Goal: Task Accomplishment & Management: Use online tool/utility

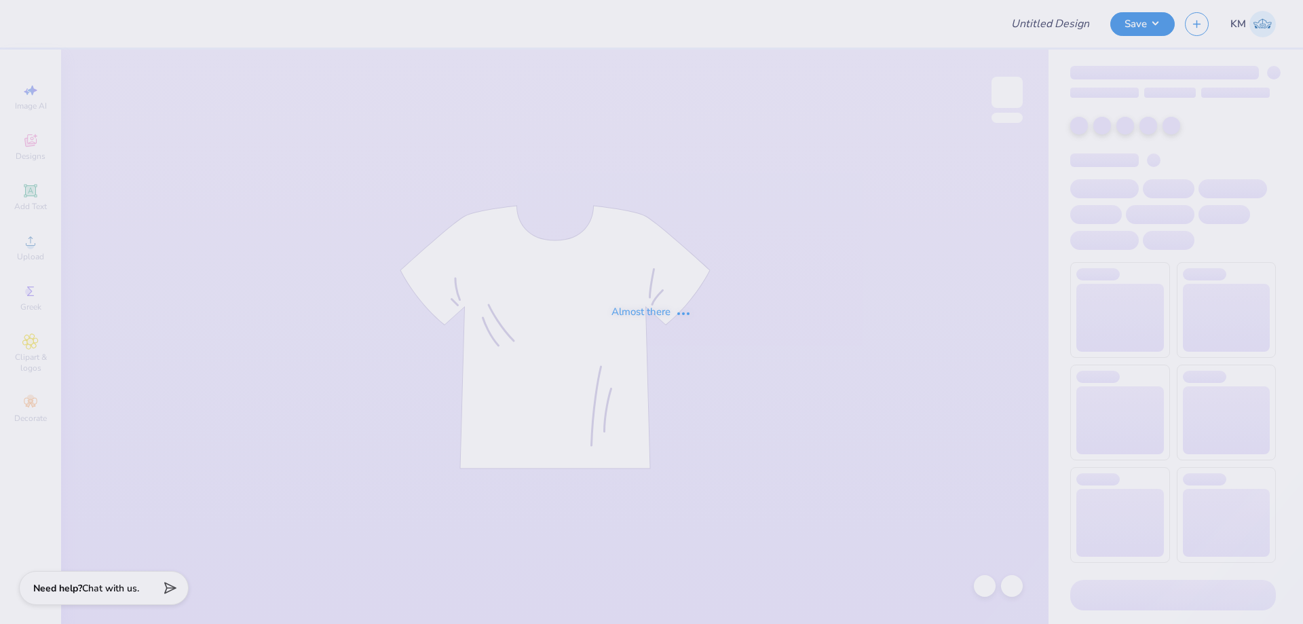
type input "TKE X CHI O FOOTBALL"
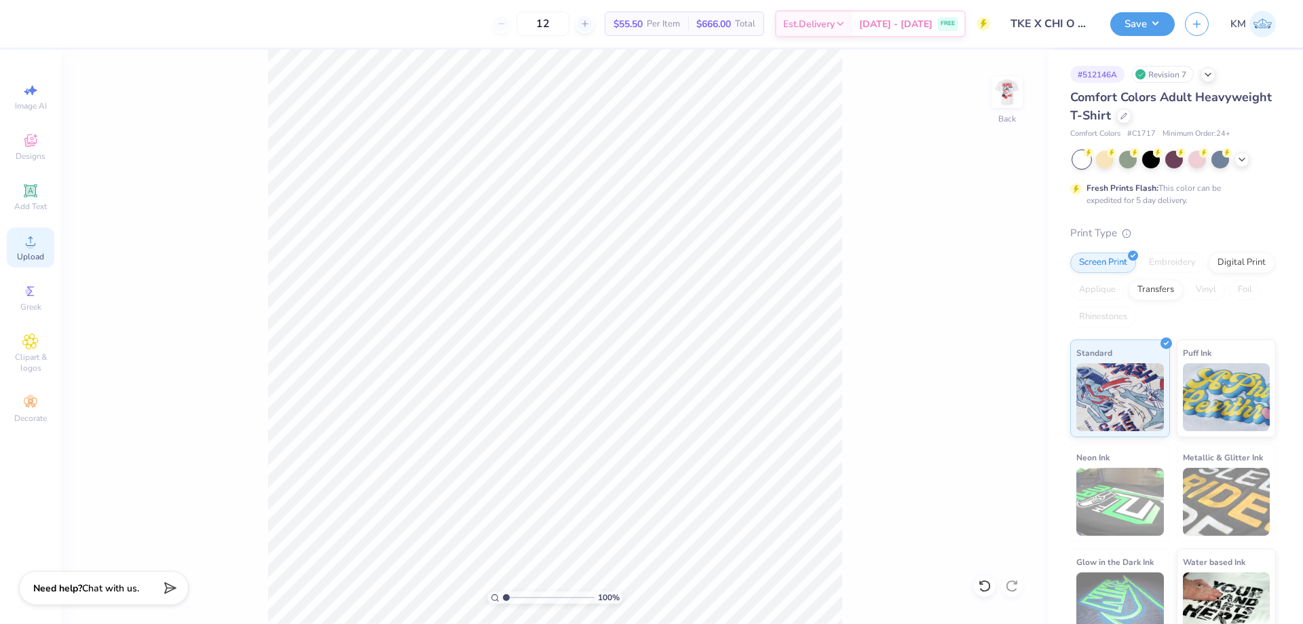
click at [36, 244] on icon at bounding box center [30, 241] width 16 height 16
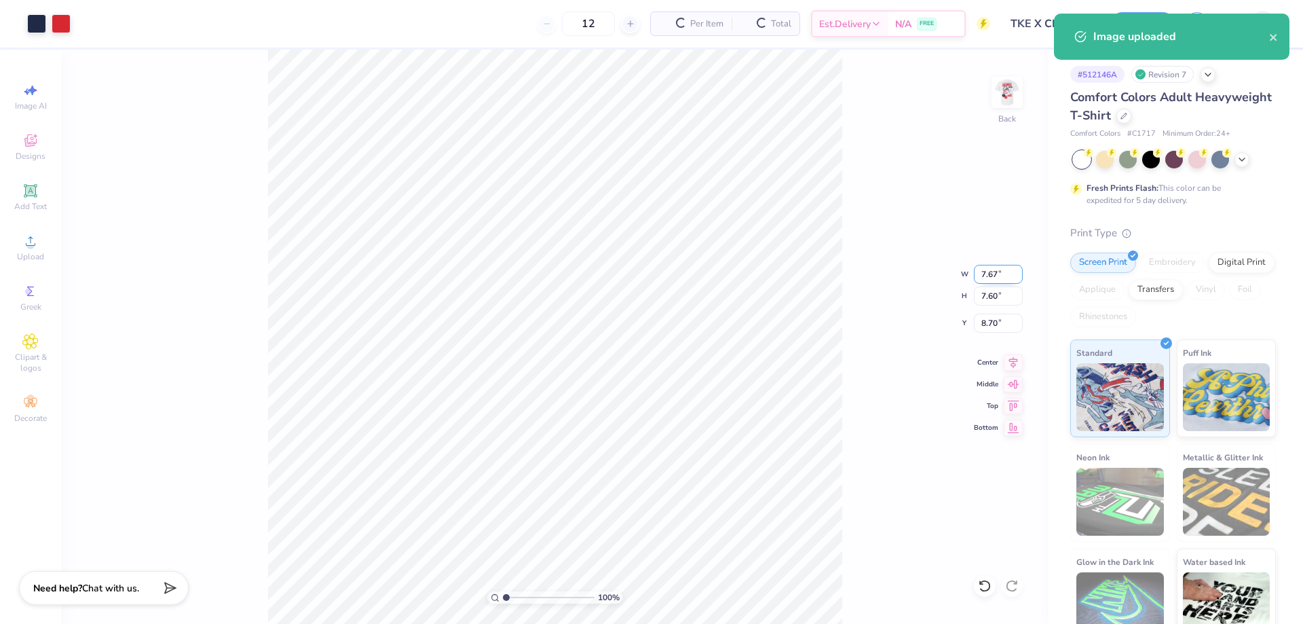
click at [989, 279] on input "7.67" at bounding box center [998, 274] width 49 height 19
type input "3.50"
type input "3.47"
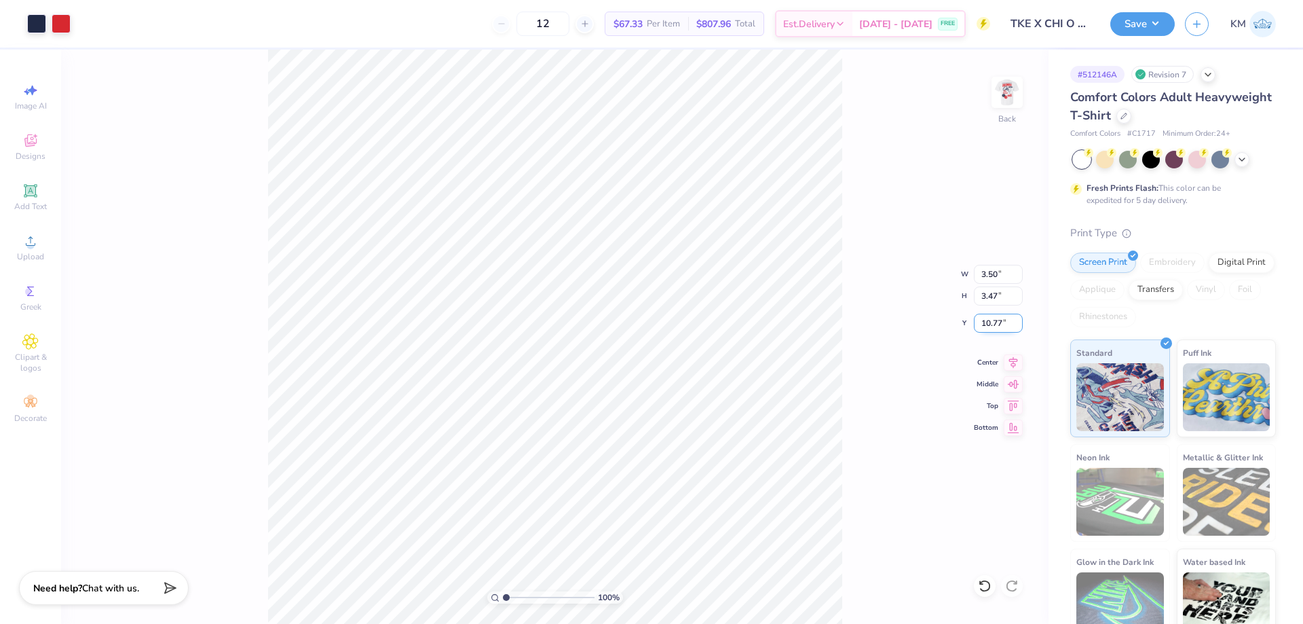
click at [992, 322] on input "10.77" at bounding box center [998, 323] width 49 height 19
type input "3.00"
click at [997, 97] on img at bounding box center [1007, 92] width 54 height 54
type input "12.18"
type input "18.20"
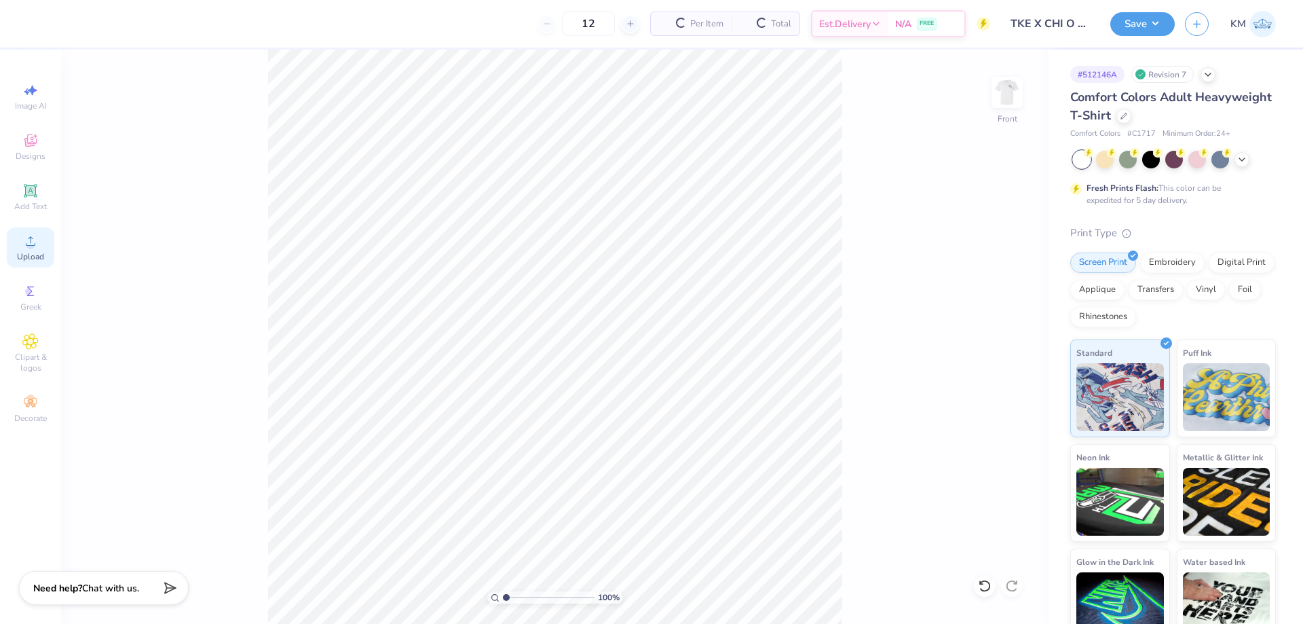
click at [34, 251] on span "Upload" at bounding box center [30, 256] width 27 height 11
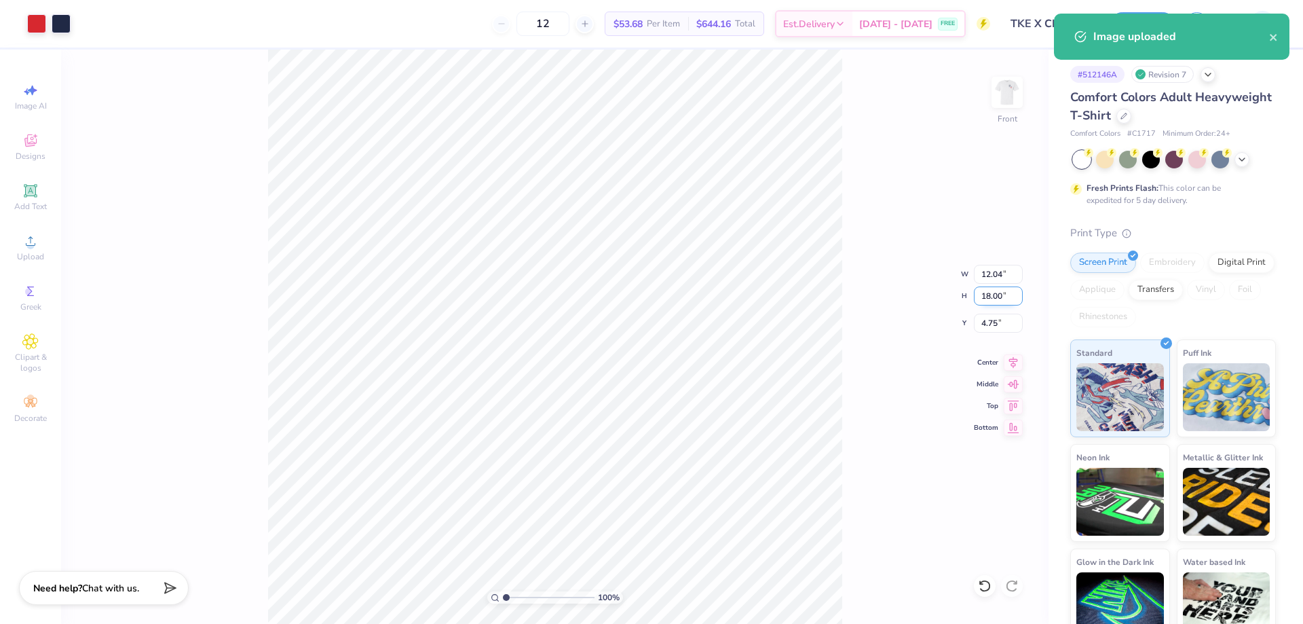
click at [997, 294] on input "18.00" at bounding box center [998, 295] width 49 height 19
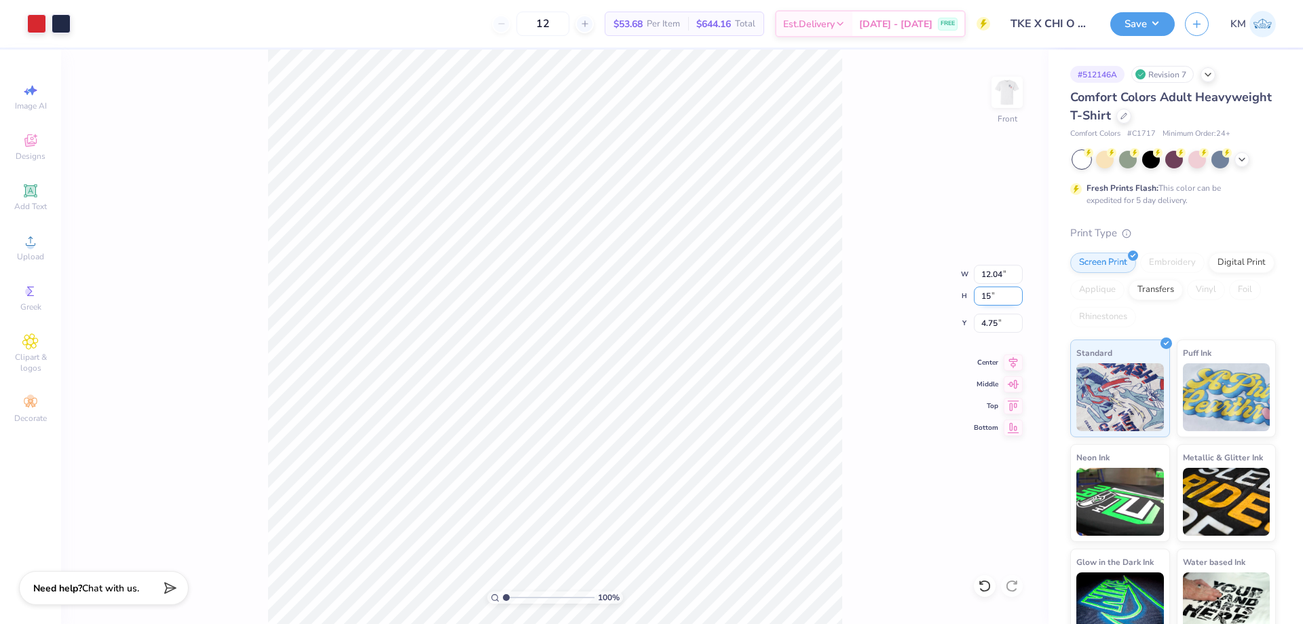
type input "153"
type input "10.04"
type input "6.25"
type input "153"
click at [987, 319] on input "6.25" at bounding box center [998, 323] width 49 height 19
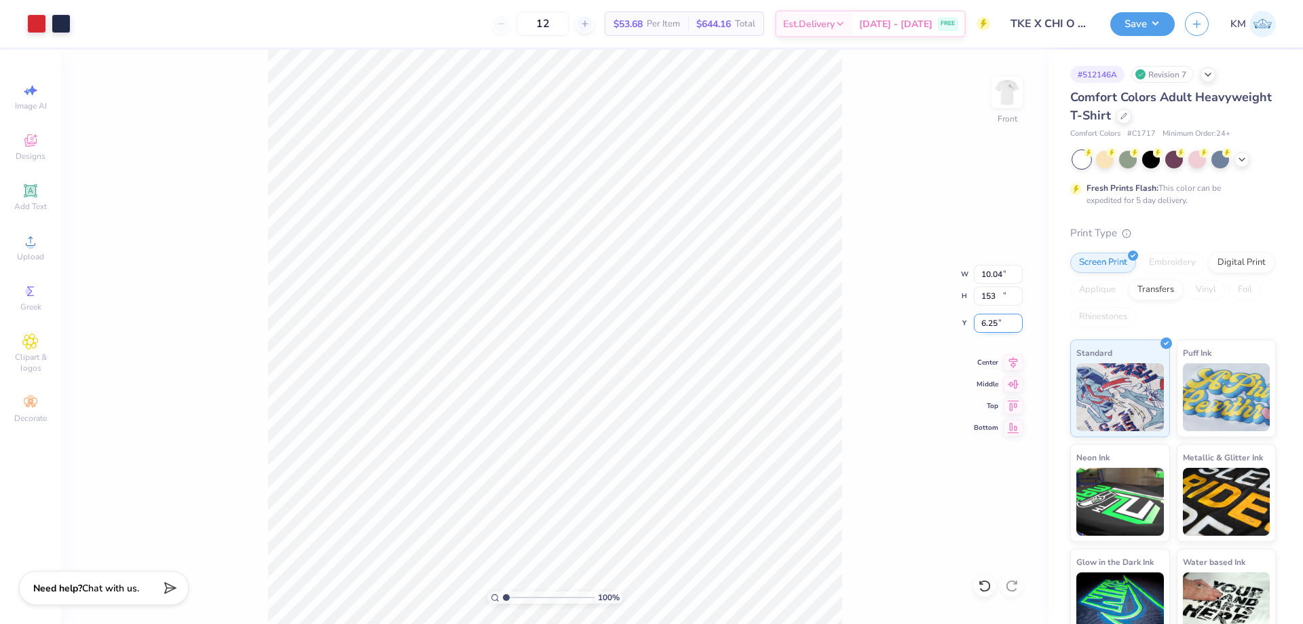
type input "12.04"
type input "18.00"
type input "4.75"
click at [988, 296] on input "18.00" at bounding box center [998, 295] width 49 height 19
type input "15"
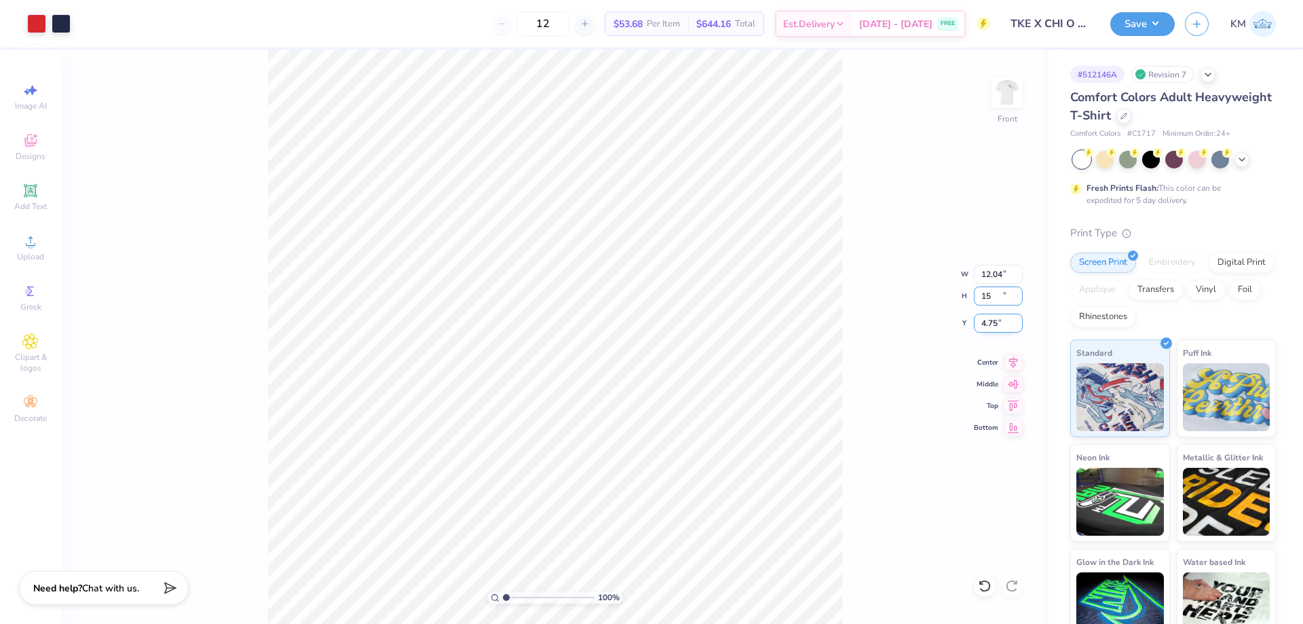
type input "10.04"
type input "15.00"
click at [994, 322] on input "6.25" at bounding box center [998, 323] width 49 height 19
type input "3.00"
click at [996, 86] on img at bounding box center [1007, 92] width 54 height 54
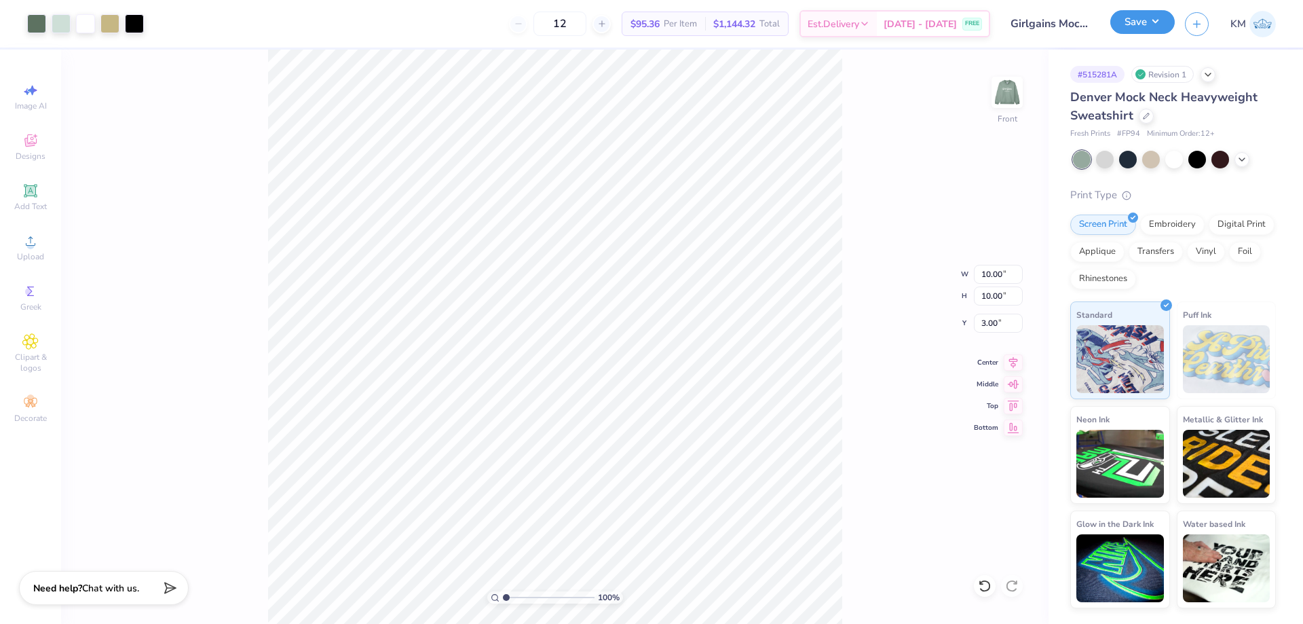
click at [1132, 18] on button "Save" at bounding box center [1142, 22] width 64 height 24
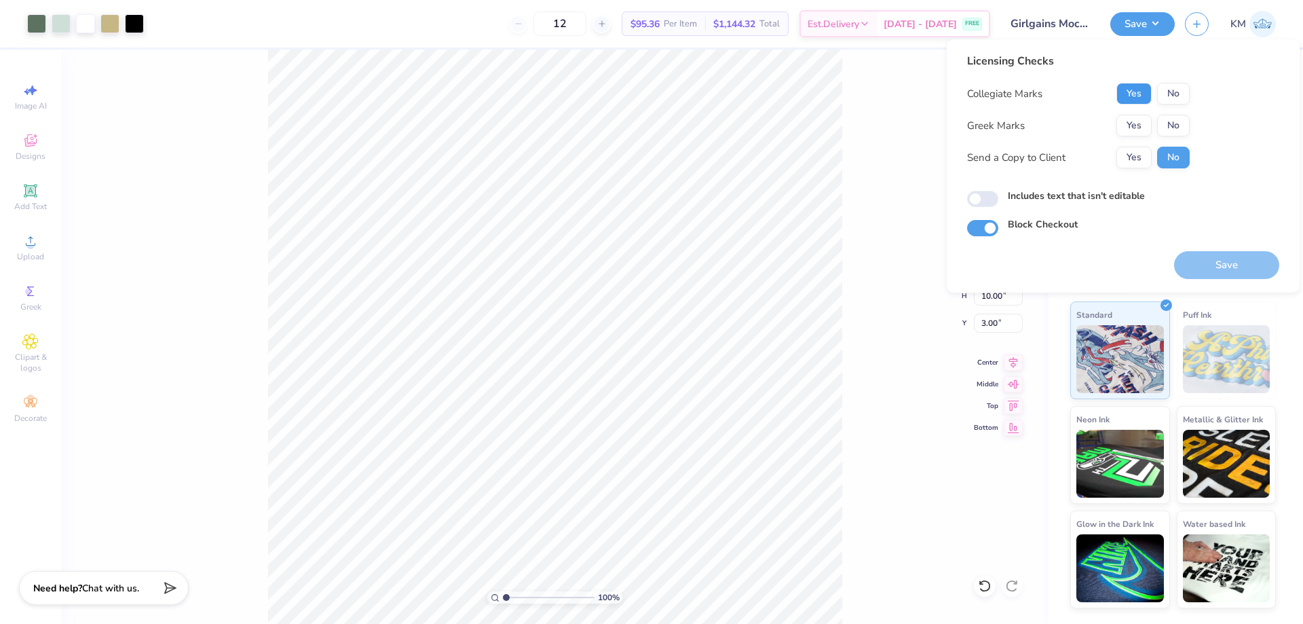
click at [1145, 94] on button "Yes" at bounding box center [1134, 94] width 35 height 22
click at [1145, 121] on button "Yes" at bounding box center [1134, 126] width 35 height 22
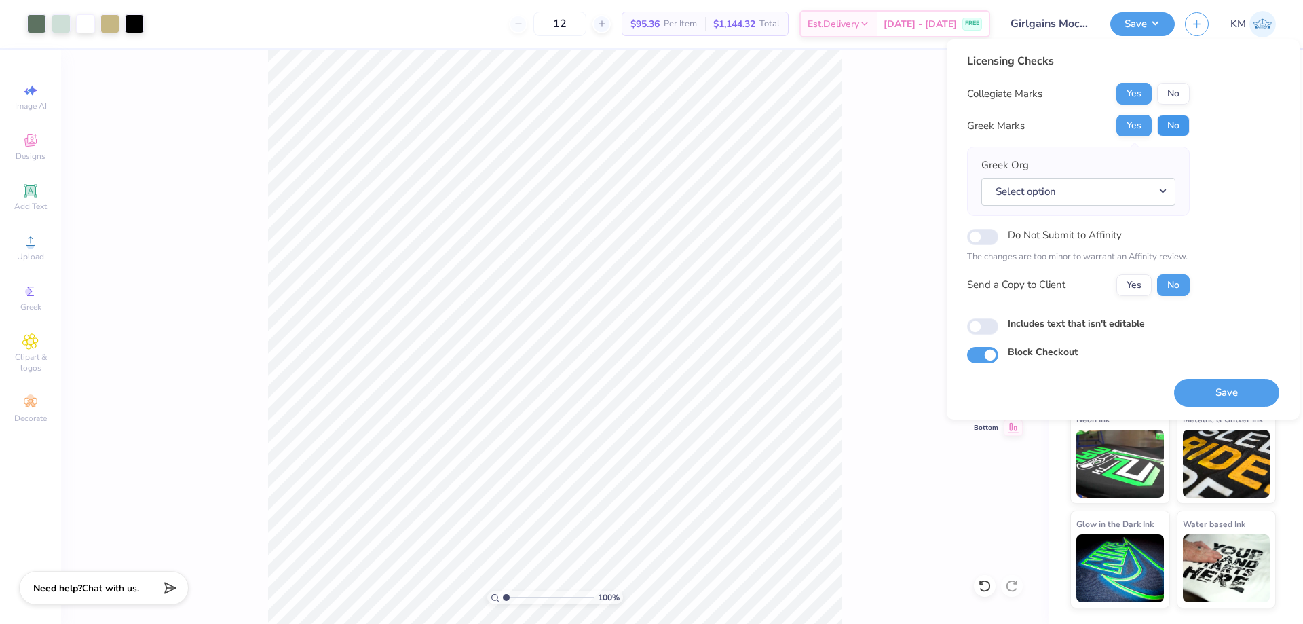
click at [1165, 126] on button "No" at bounding box center [1173, 126] width 33 height 22
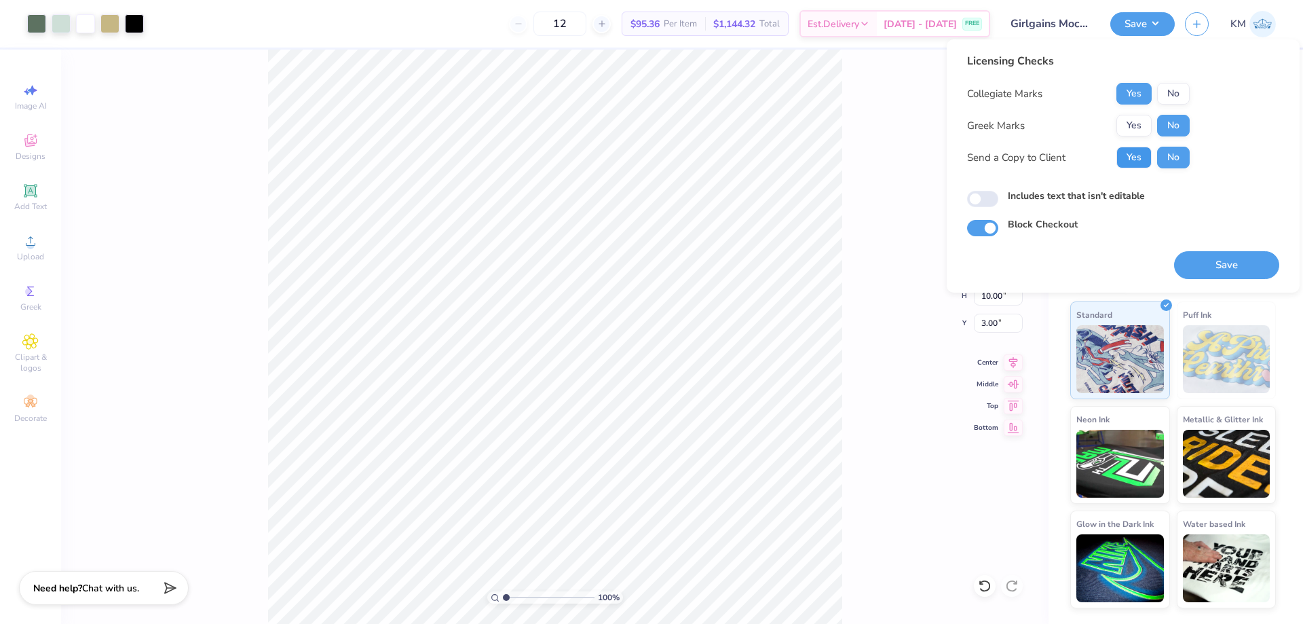
click at [1136, 157] on button "Yes" at bounding box center [1134, 158] width 35 height 22
click at [1212, 263] on button "Save" at bounding box center [1226, 265] width 105 height 28
